Goal: Transaction & Acquisition: Purchase product/service

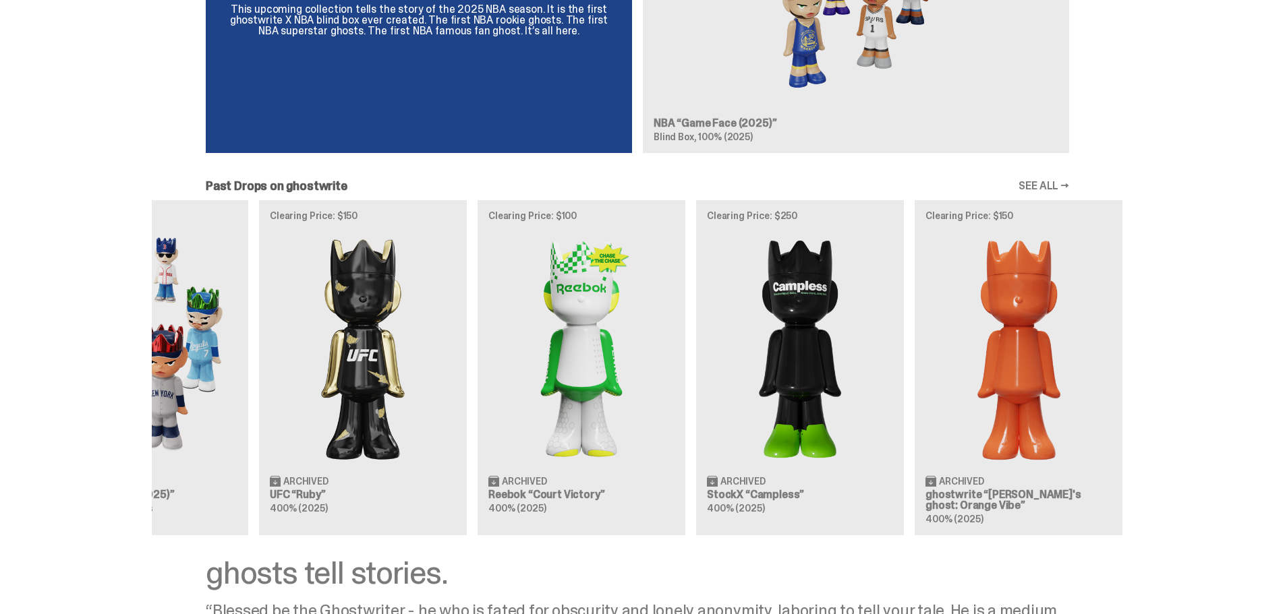
scroll to position [0, 437]
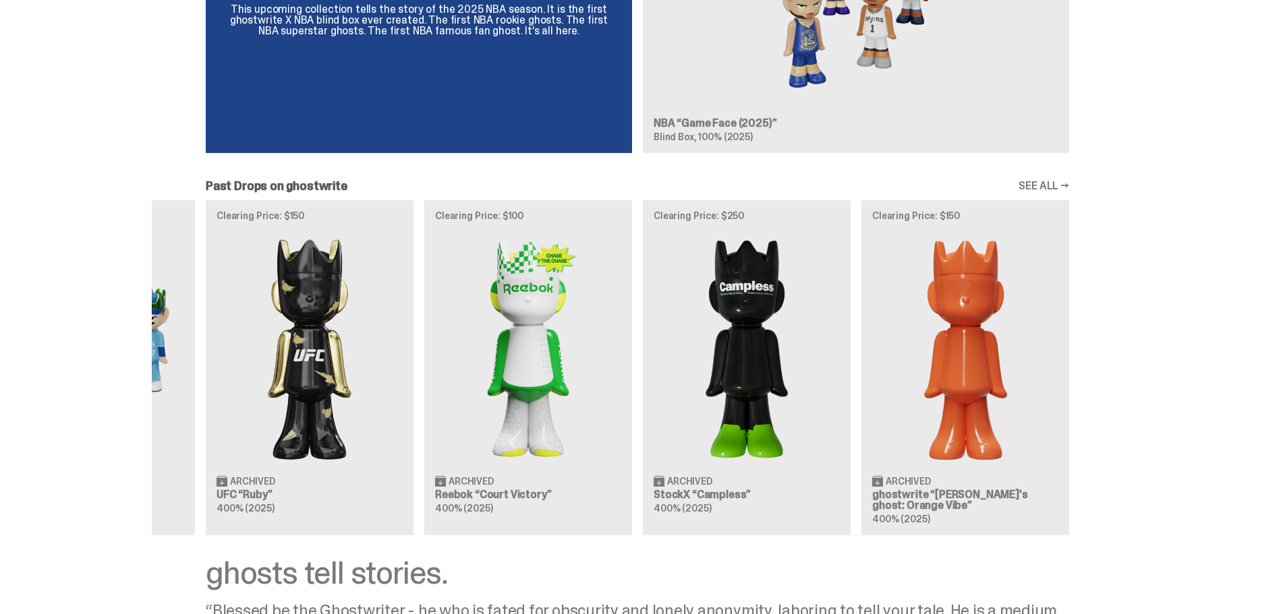
click at [544, 306] on div "Clearing Price: $151 Archived ghostwrite “[PERSON_NAME]'s ghost: [DATE] Green” …" at bounding box center [637, 367] width 971 height 335
click at [711, 429] on div "Clearing Price: $151 Archived ghostwrite “[PERSON_NAME]'s ghost: [DATE] Green” …" at bounding box center [637, 367] width 971 height 335
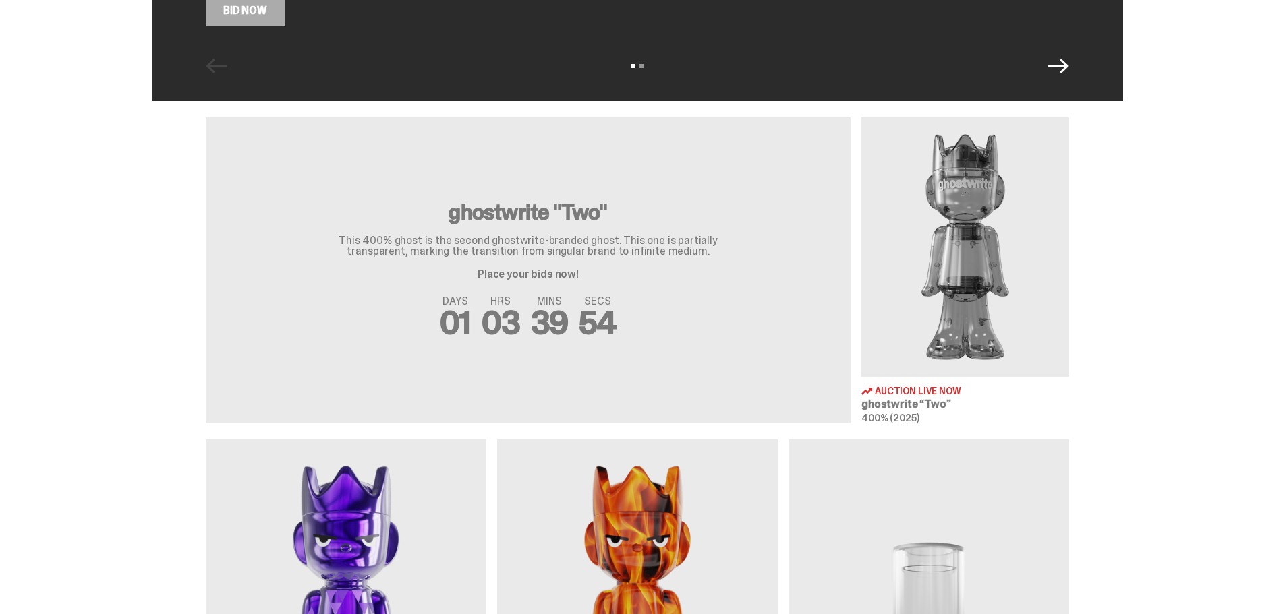
scroll to position [47, 0]
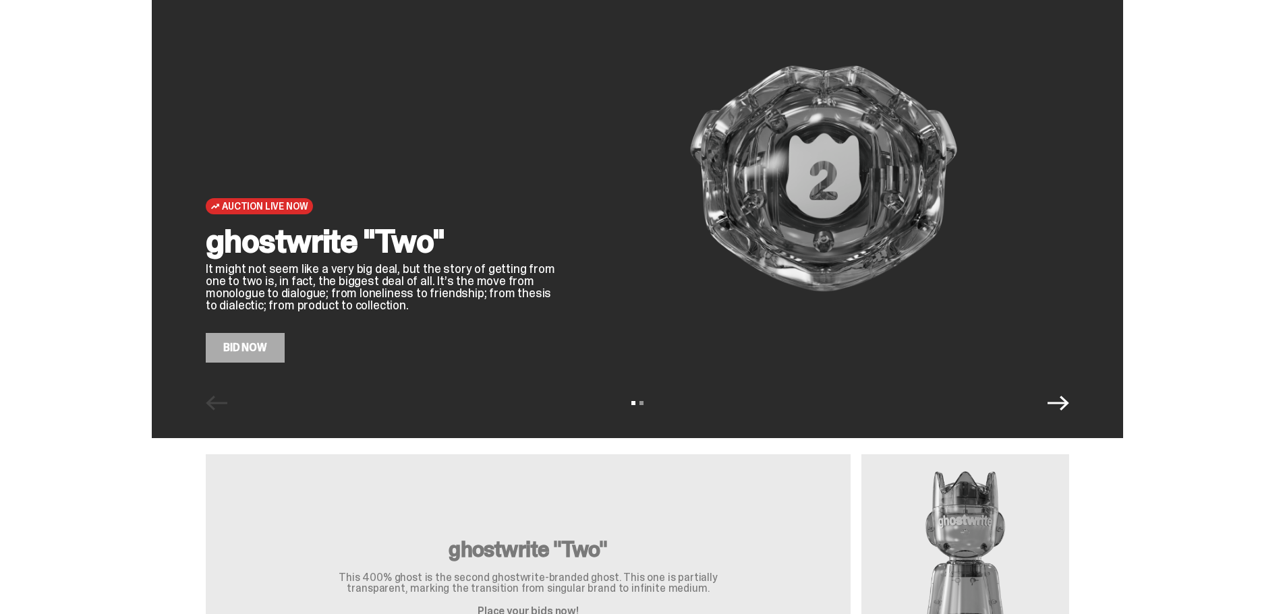
click at [1069, 403] on icon "Next" at bounding box center [1058, 403] width 22 height 15
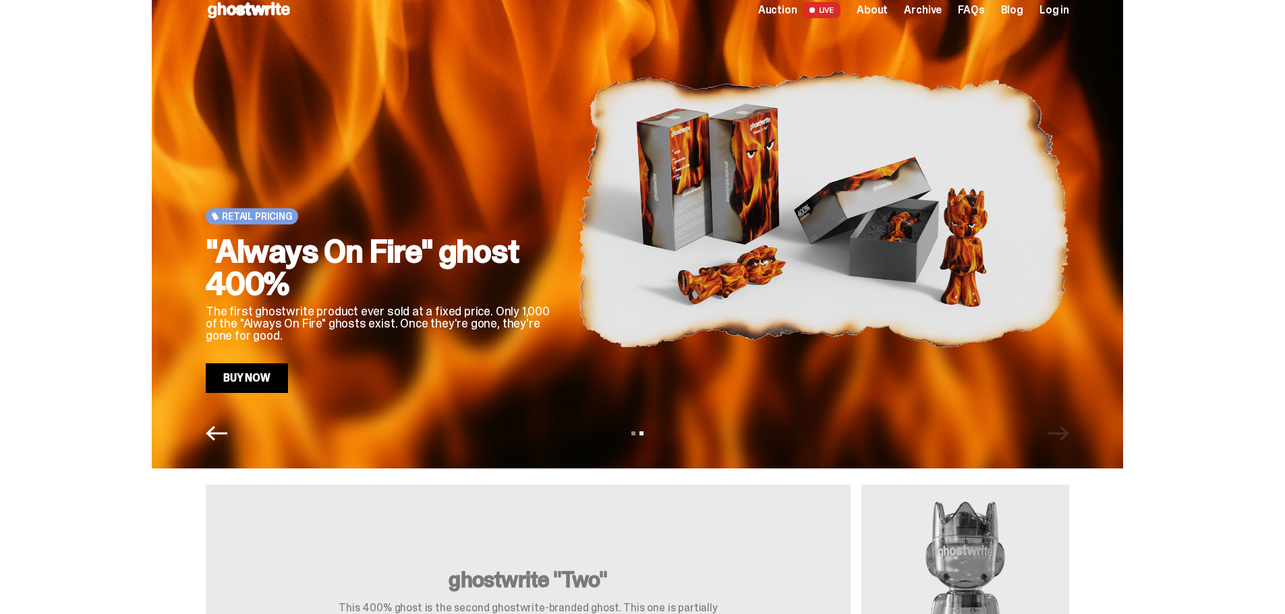
scroll to position [0, 0]
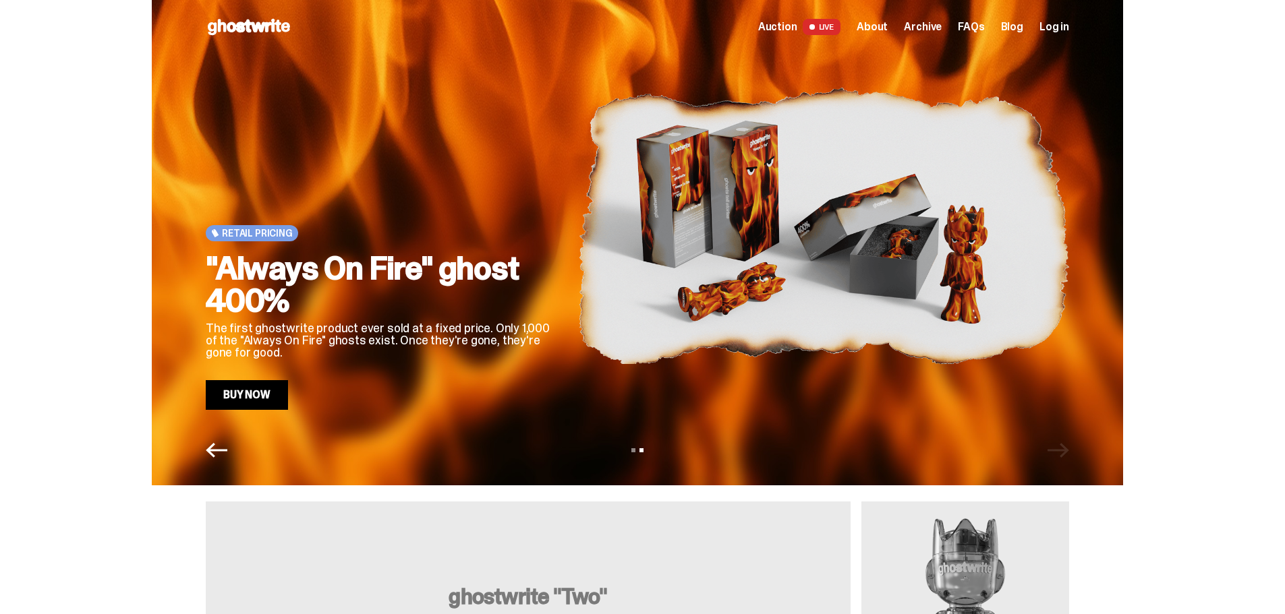
click at [268, 407] on link "Buy Now" at bounding box center [247, 395] width 82 height 30
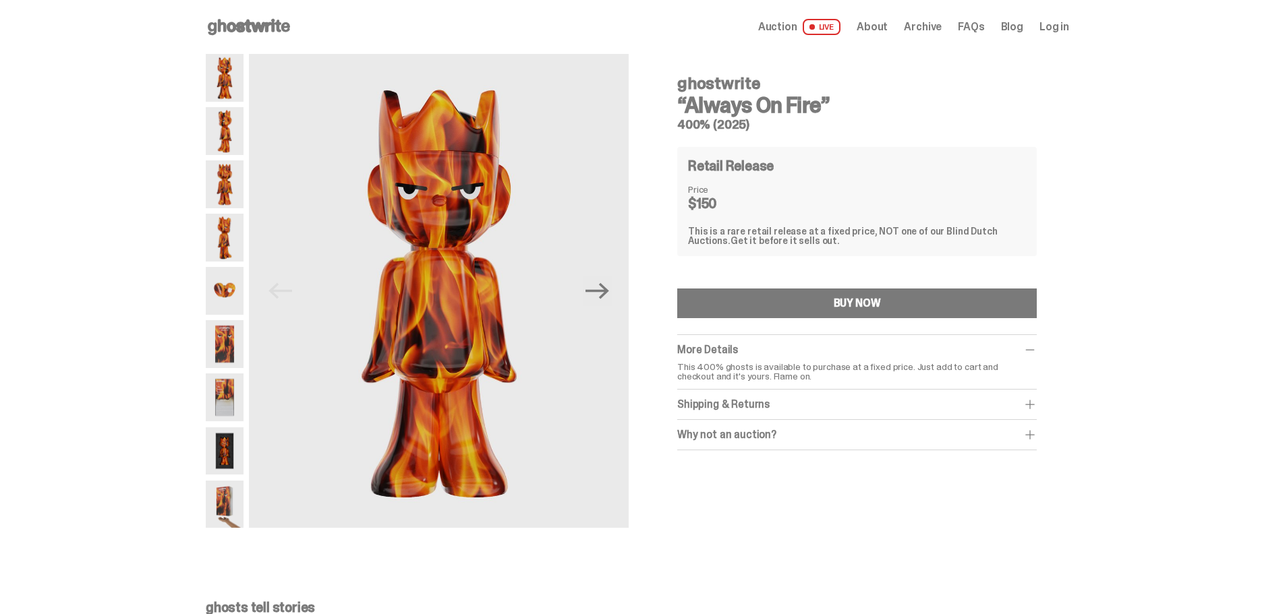
click at [233, 297] on img at bounding box center [225, 291] width 38 height 48
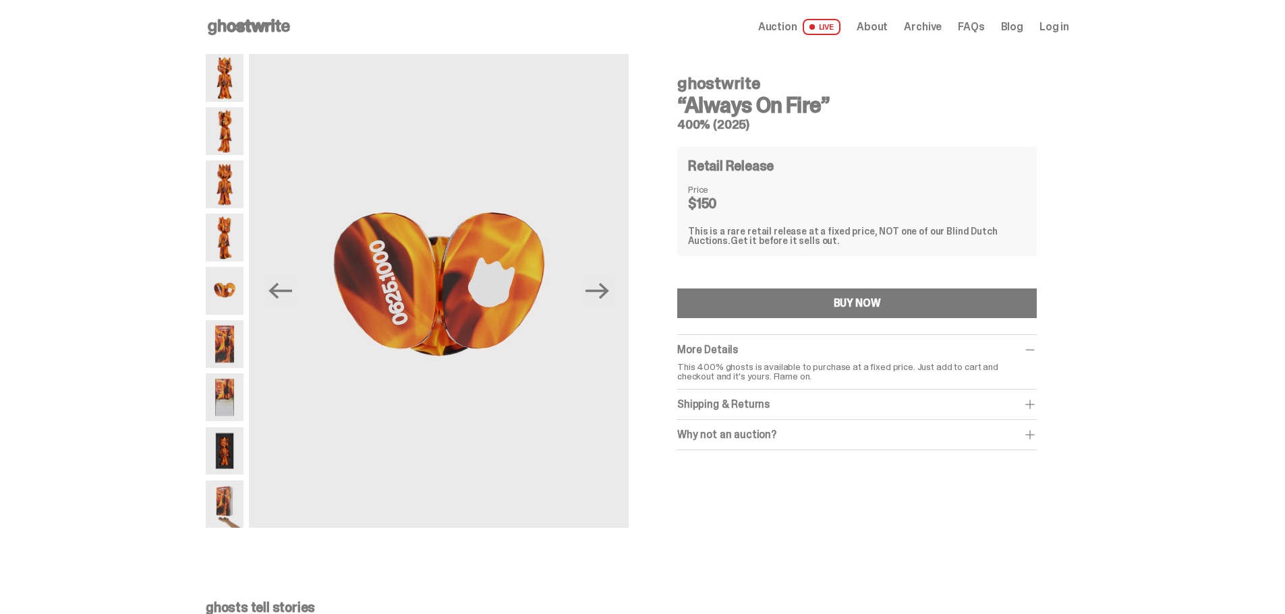
click at [217, 129] on img at bounding box center [225, 131] width 38 height 48
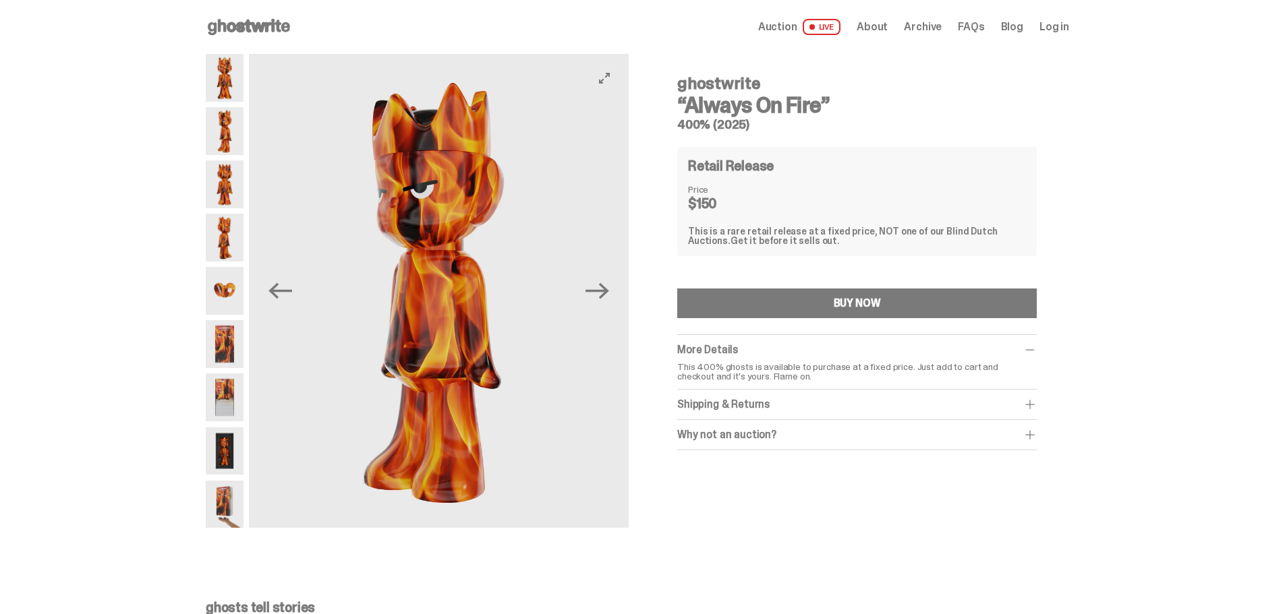
click at [380, 326] on img at bounding box center [432, 291] width 380 height 474
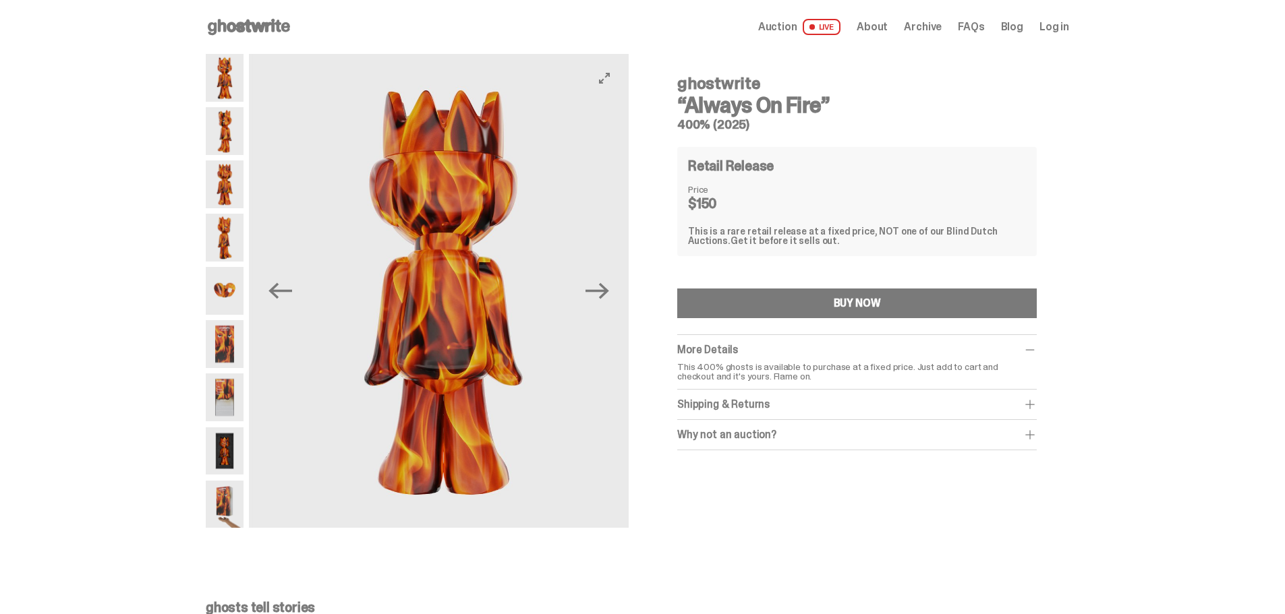
click at [397, 317] on img at bounding box center [443, 291] width 380 height 474
